Goal: Register for event/course

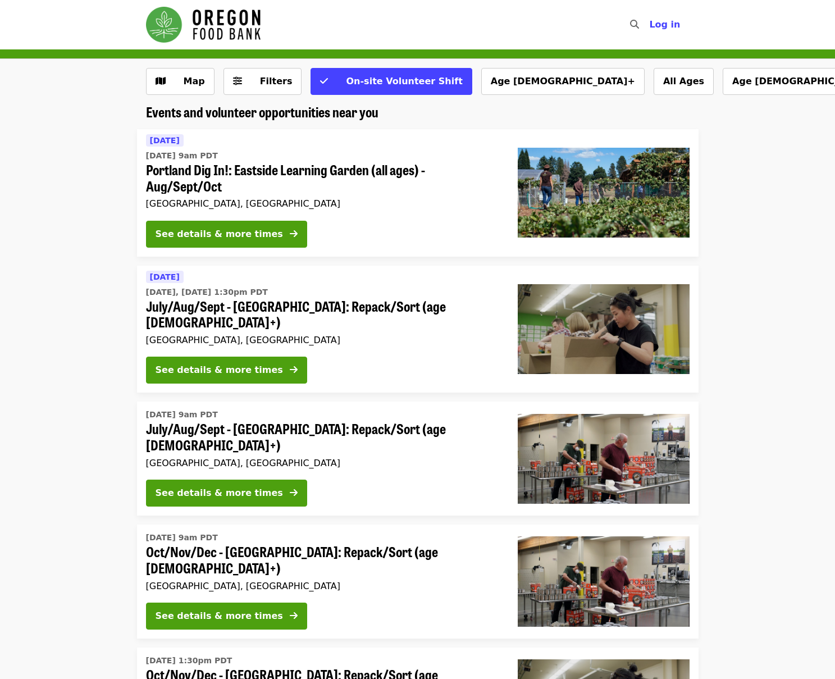
click at [214, 24] on img "Main navigation" at bounding box center [203, 25] width 115 height 36
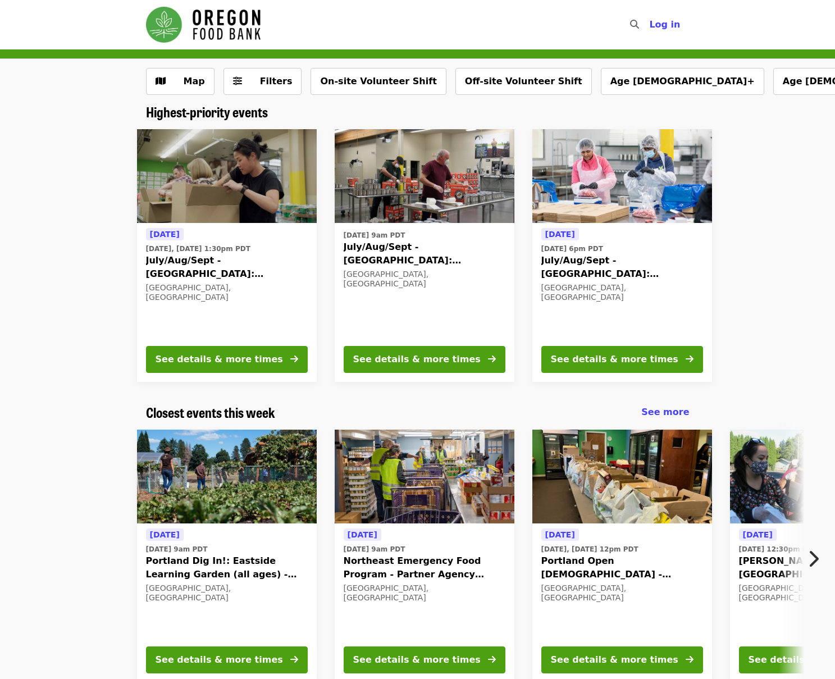
scroll to position [2, 0]
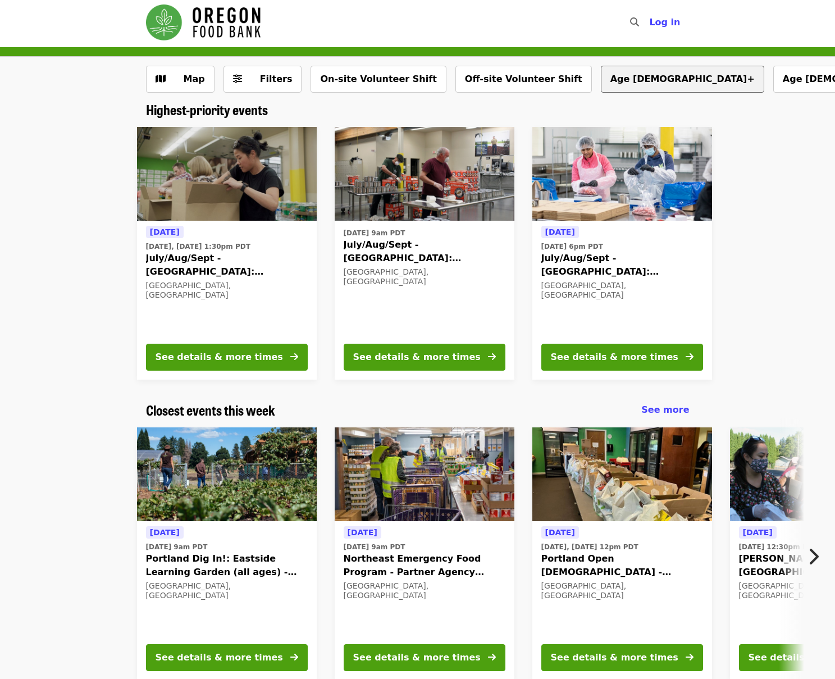
click at [601, 79] on button "Age [DEMOGRAPHIC_DATA]+" at bounding box center [682, 79] width 163 height 27
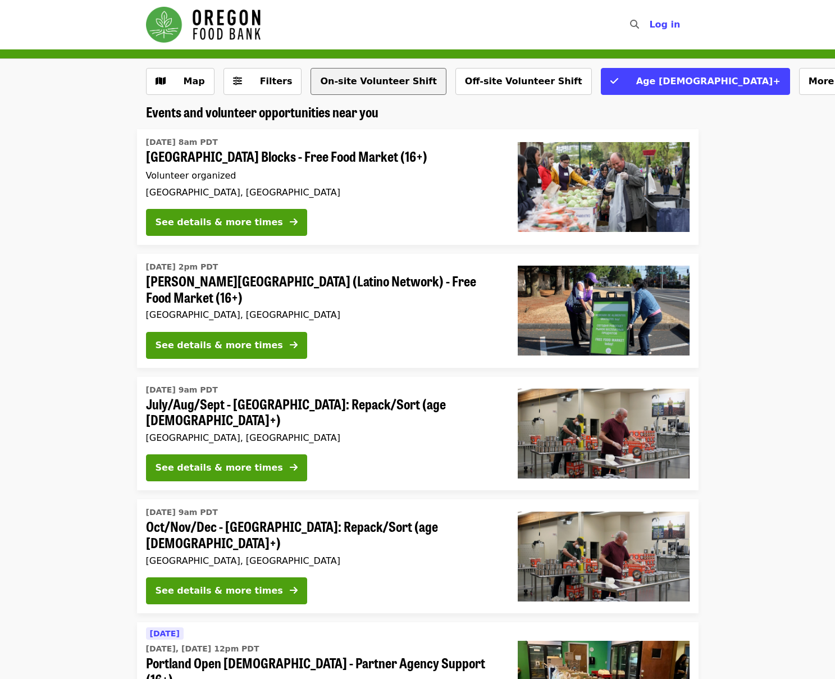
click at [341, 74] on button "On-site Volunteer Shift" at bounding box center [378, 81] width 135 height 27
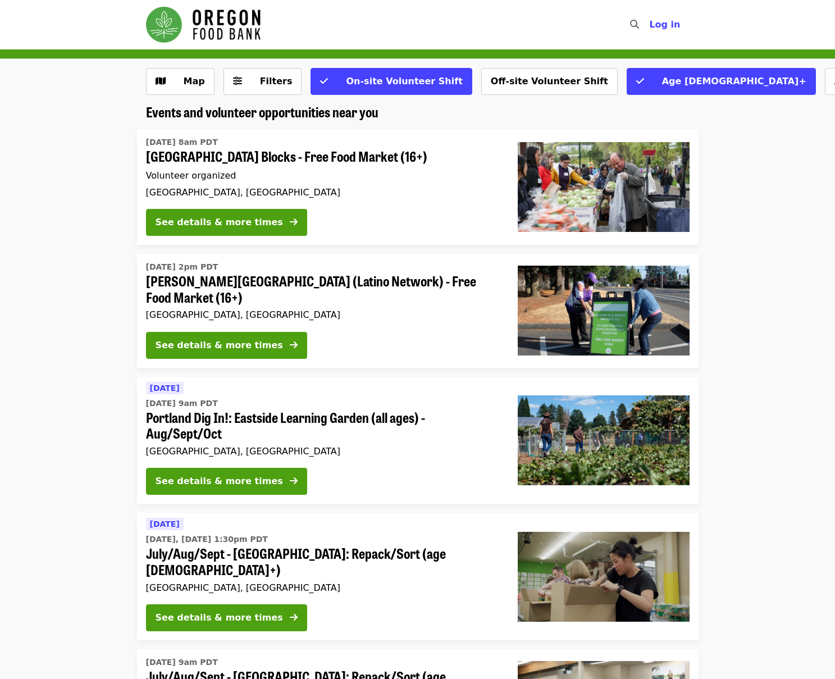
click at [159, 30] on img "Main navigation" at bounding box center [203, 25] width 115 height 36
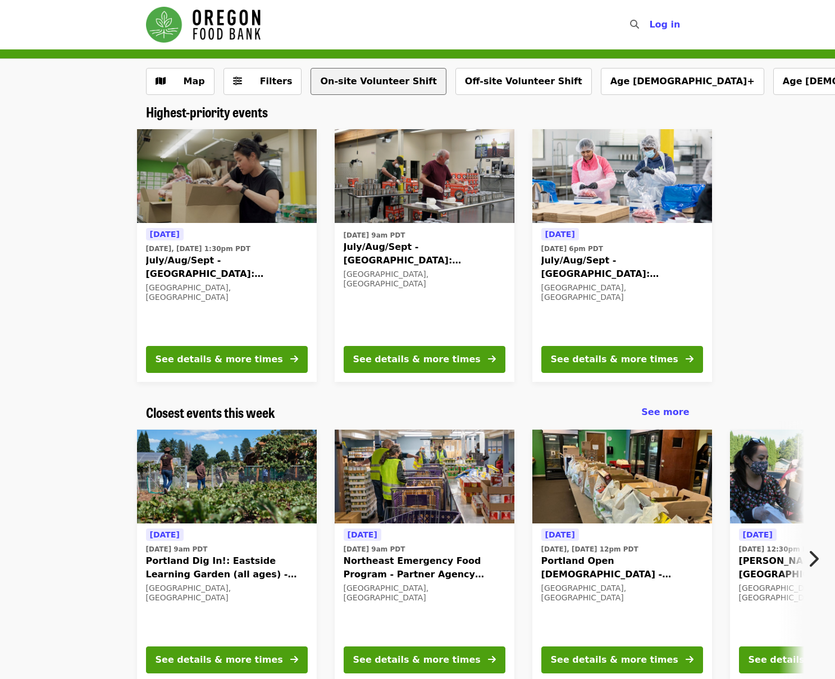
click at [348, 81] on button "On-site Volunteer Shift" at bounding box center [378, 81] width 135 height 27
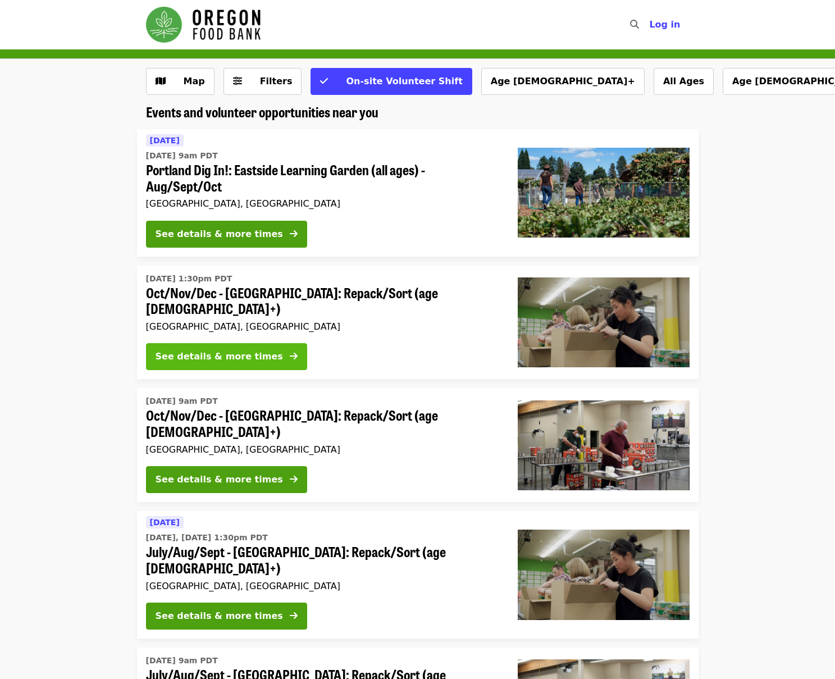
click at [188, 354] on div "See details & more times" at bounding box center [219, 356] width 127 height 13
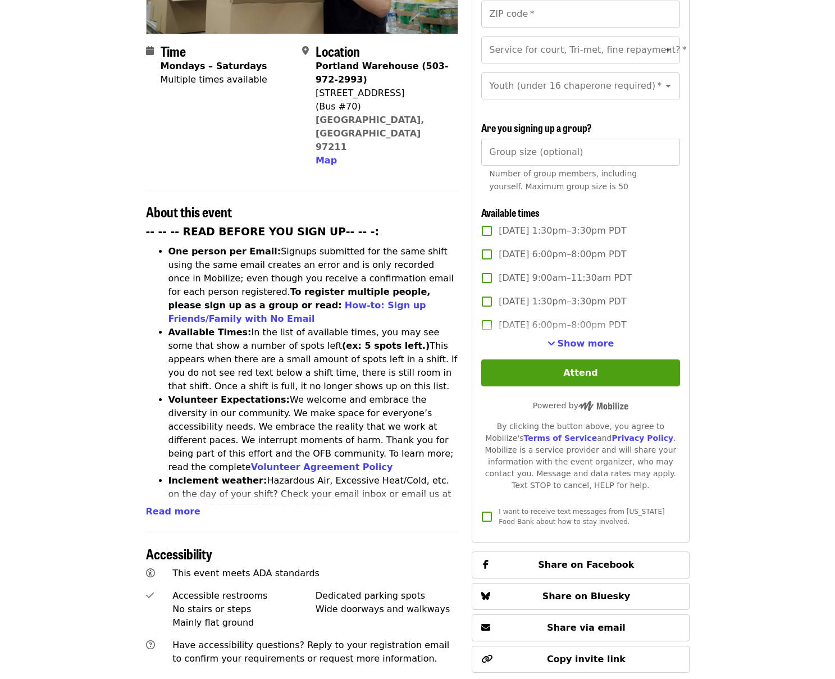
scroll to position [282, 0]
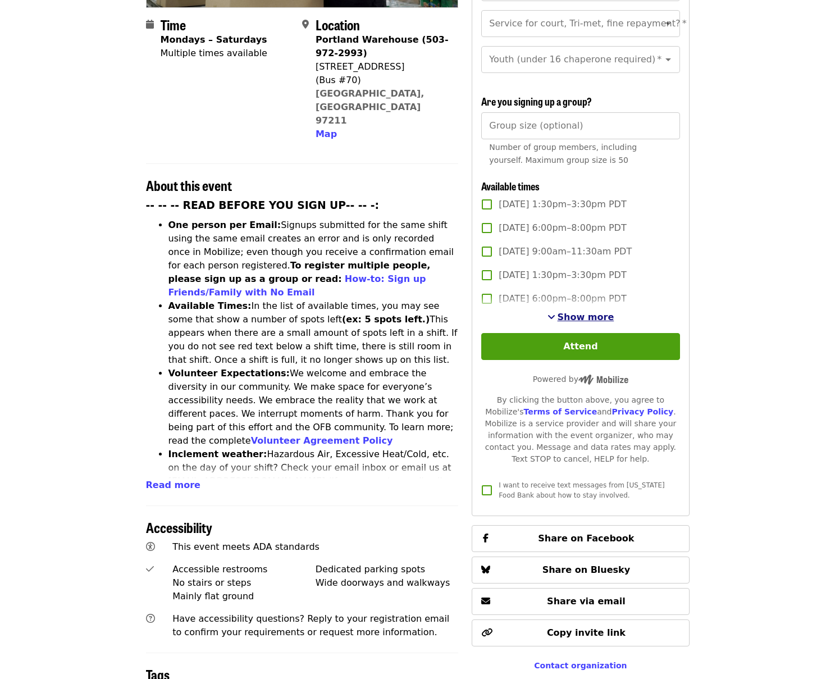
click at [573, 315] on span "Show more" at bounding box center [586, 317] width 57 height 11
